Goal: Task Accomplishment & Management: Complete application form

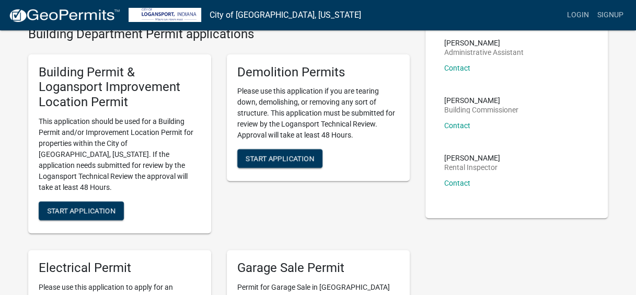
scroll to position [76, 0]
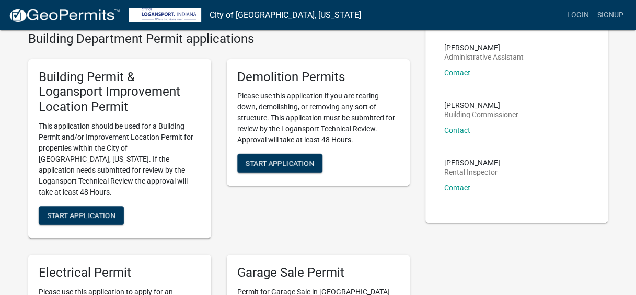
click at [158, 155] on p "This application should be used for a Building Permit and/or Improvement Locati…" at bounding box center [120, 159] width 162 height 77
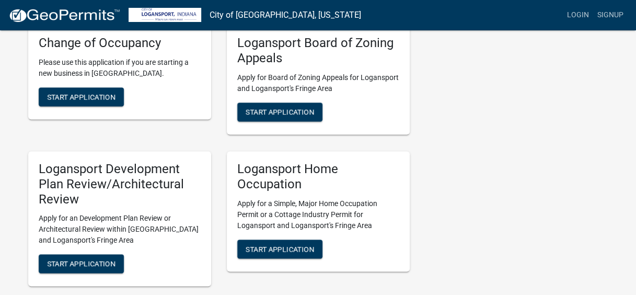
scroll to position [637, 0]
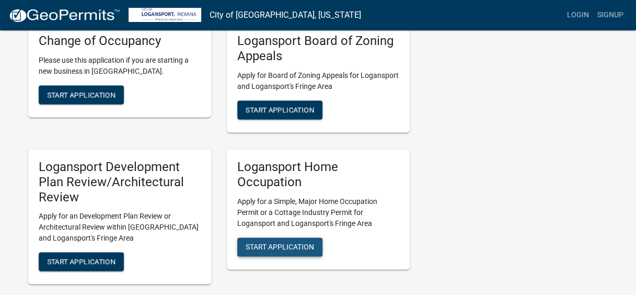
click at [309, 242] on span "Start Application" at bounding box center [279, 246] width 68 height 8
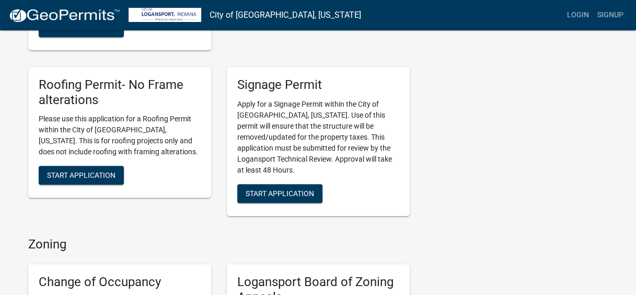
scroll to position [397, 0]
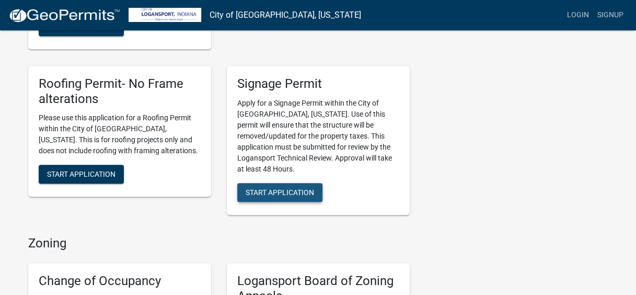
click at [281, 187] on span "Start Application" at bounding box center [279, 191] width 68 height 8
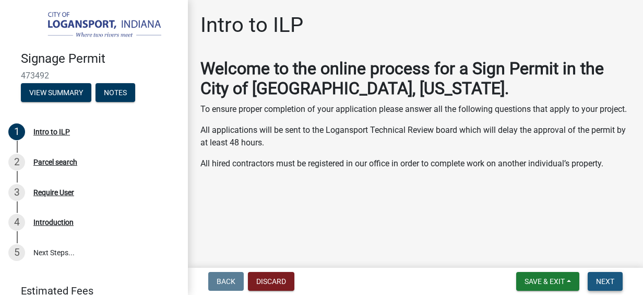
click at [604, 279] on span "Next" at bounding box center [605, 281] width 18 height 8
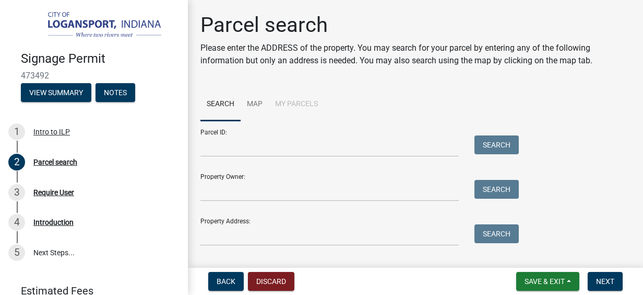
scroll to position [23, 0]
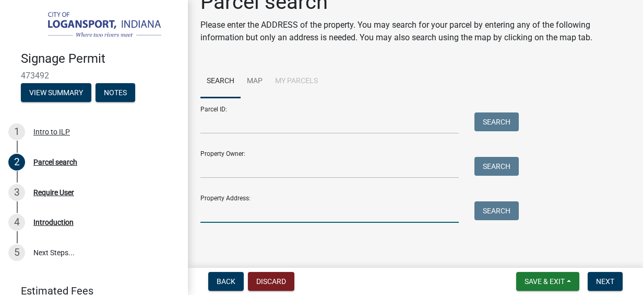
click at [283, 215] on input "Property Address:" at bounding box center [330, 211] width 259 height 21
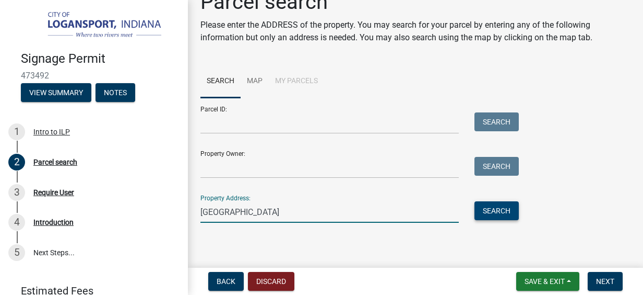
type input "[GEOGRAPHIC_DATA]"
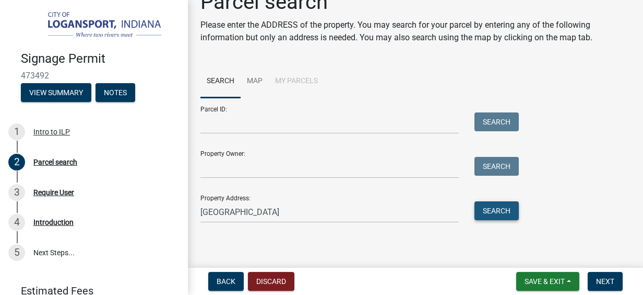
click at [500, 210] on button "Search" at bounding box center [497, 210] width 44 height 19
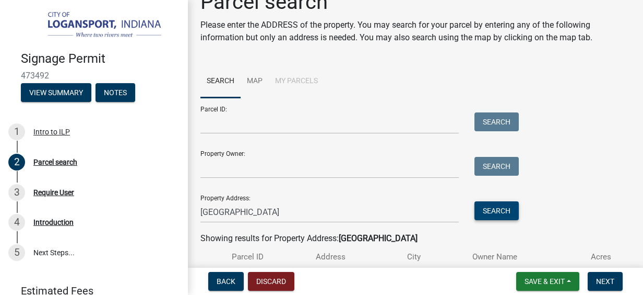
scroll to position [108, 0]
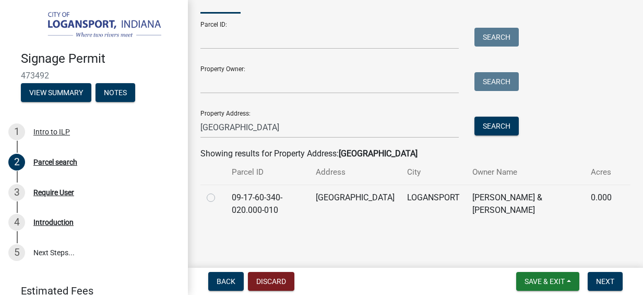
click at [219, 191] on label at bounding box center [219, 191] width 0 height 0
click at [219, 195] on input "radio" at bounding box center [222, 194] width 7 height 7
radio input "true"
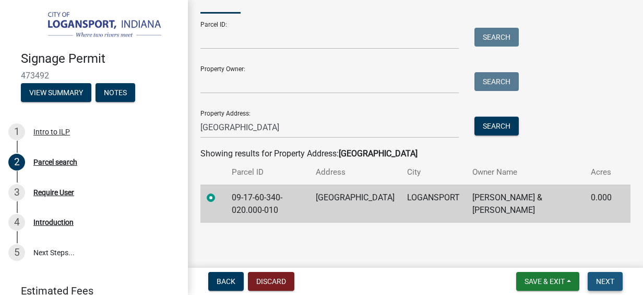
click at [609, 283] on span "Next" at bounding box center [605, 281] width 18 height 8
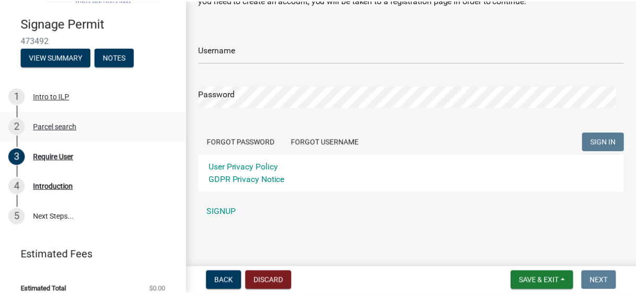
scroll to position [44, 0]
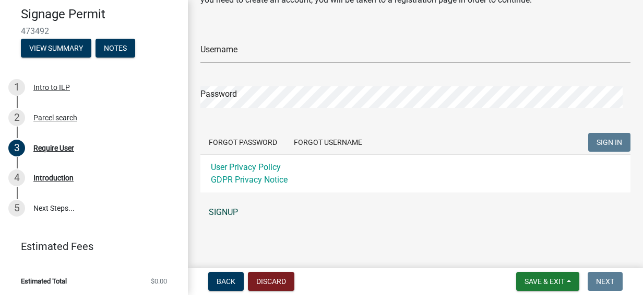
click at [228, 210] on link "SIGNUP" at bounding box center [416, 212] width 430 height 21
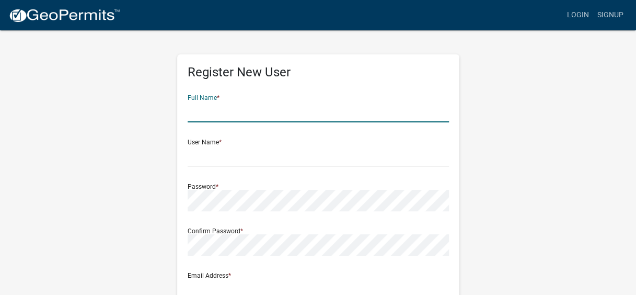
click at [205, 109] on input "text" at bounding box center [317, 111] width 261 height 21
type input "[PERSON_NAME]"
type input "[EMAIL_ADDRESS][DOMAIN_NAME]"
type input "[GEOGRAPHIC_DATA]"
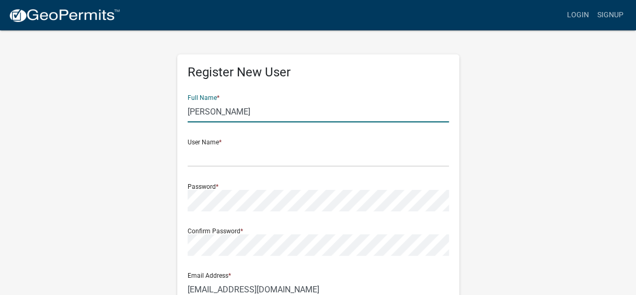
type input "logansport"
type input "46947"
type input "8187475653"
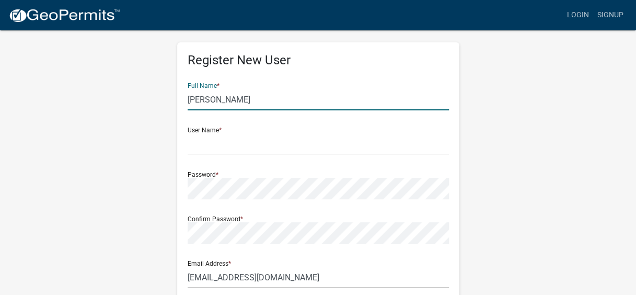
scroll to position [14, 0]
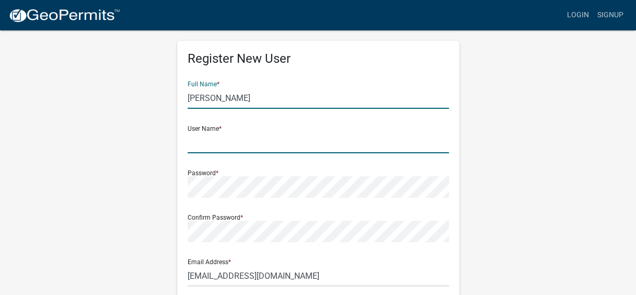
click at [238, 147] on input "text" at bounding box center [317, 142] width 261 height 21
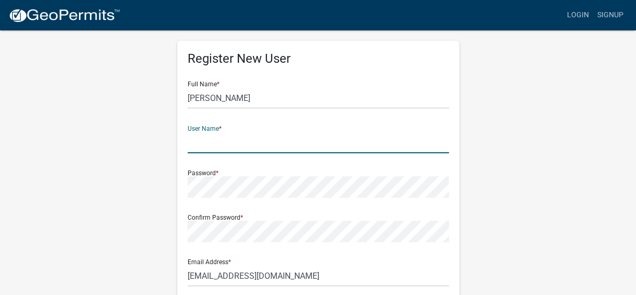
type input "Frandy92"
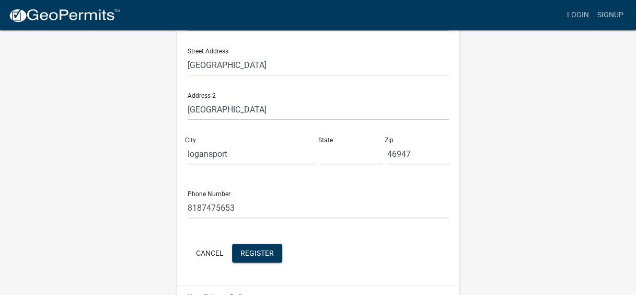
scroll to position [269, 0]
click at [257, 253] on span "Register" at bounding box center [256, 252] width 33 height 8
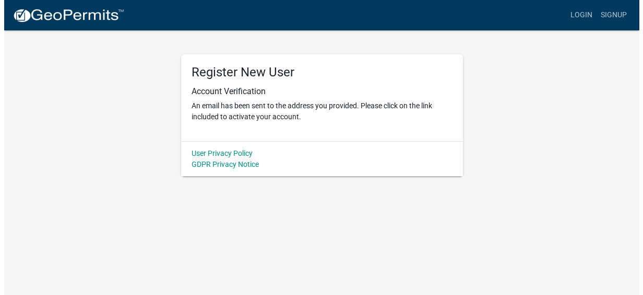
scroll to position [0, 0]
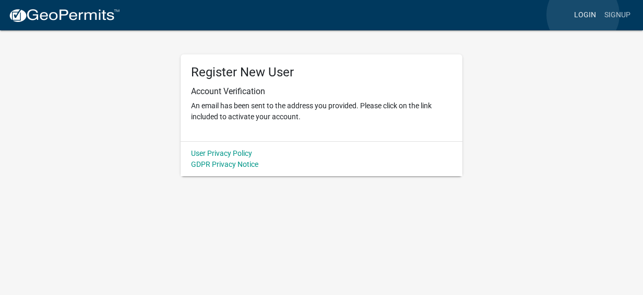
click at [583, 15] on link "Login" at bounding box center [585, 15] width 30 height 20
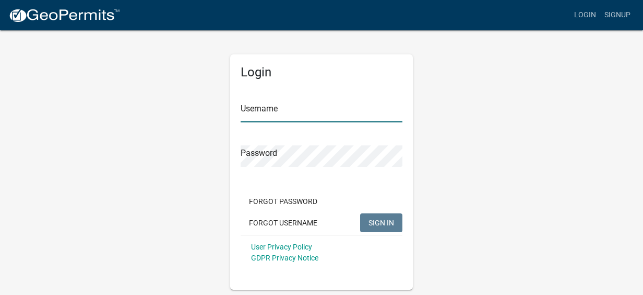
click at [260, 110] on input "Username" at bounding box center [322, 111] width 162 height 21
type input "f"
type input "Frandy92"
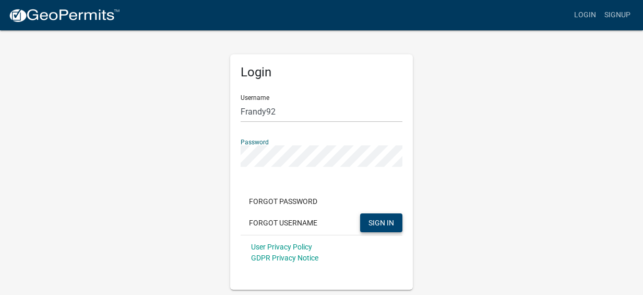
click at [380, 222] on span "SIGN IN" at bounding box center [382, 222] width 26 height 8
click at [376, 220] on span "SIGN IN" at bounding box center [382, 222] width 26 height 8
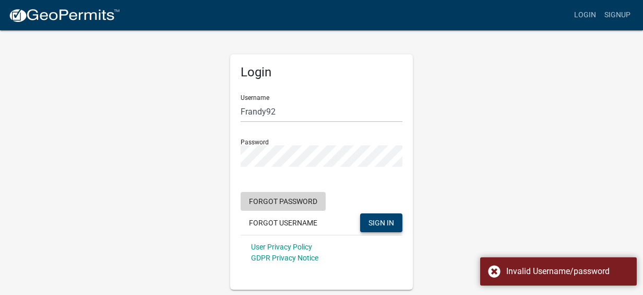
click at [283, 196] on button "Forgot Password" at bounding box center [283, 201] width 85 height 19
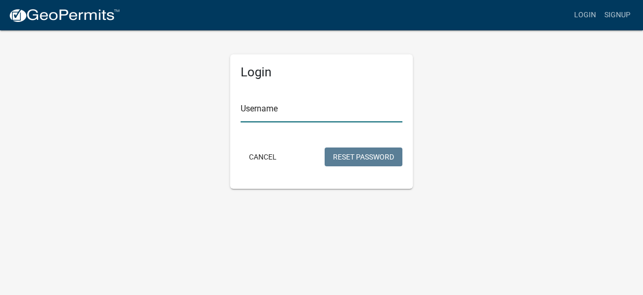
click at [270, 105] on input "Username" at bounding box center [322, 111] width 162 height 21
type input "f"
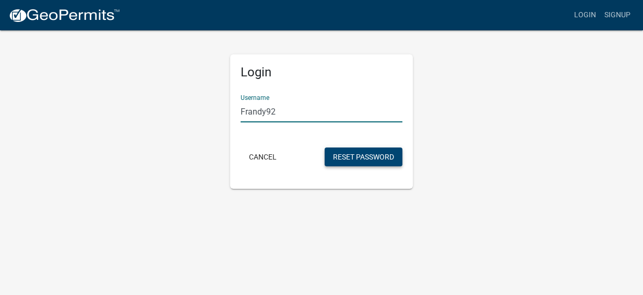
type input "Frandy92"
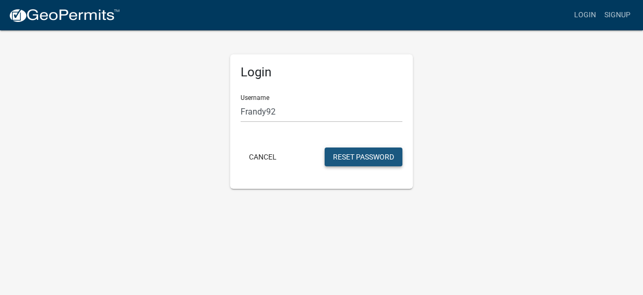
click at [355, 155] on button "Reset Password" at bounding box center [364, 156] width 78 height 19
